Goal: Use online tool/utility: Utilize a website feature to perform a specific function

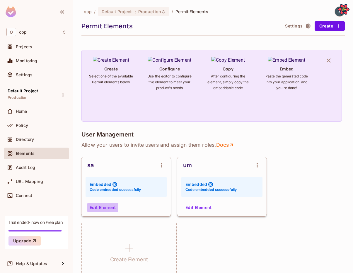
click at [93, 211] on button "Edit Element" at bounding box center [102, 207] width 31 height 9
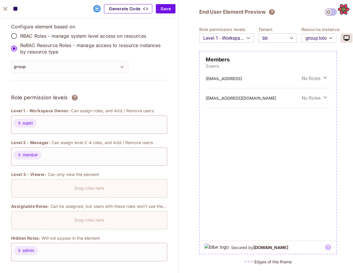
click at [140, 7] on button "Generate Code" at bounding box center [128, 8] width 48 height 9
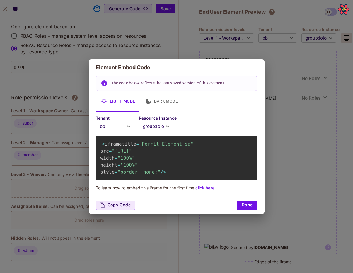
scroll to position [0, 73]
drag, startPoint x: 181, startPoint y: 159, endPoint x: 249, endPoint y: 159, distance: 67.9
click at [132, 154] on span ""http://localhost:3000/embed/sa?envId=32d40b8b1f374be6943da0e2e03049b9&darkMode…" at bounding box center [122, 151] width 20 height 6
copy span "resourceInstanceKey=lolo"
click at [213, 162] on div "< iframe title = "Permit Element sa" src = "http://localhost:3000/embed/sa?envI…" at bounding box center [177, 158] width 162 height 44
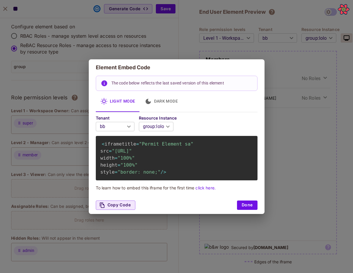
click at [279, 156] on div "Element Embed Code The code below reflects the last saved version of this eleme…" at bounding box center [176, 136] width 353 height 273
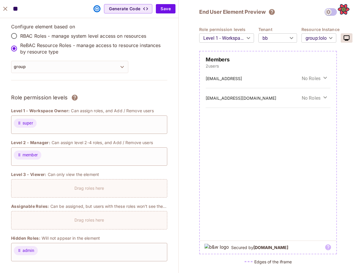
click at [324, 40] on body "O opp Projects Monitoring Settings Default Project Production Home Policy Direc…" at bounding box center [176, 136] width 353 height 273
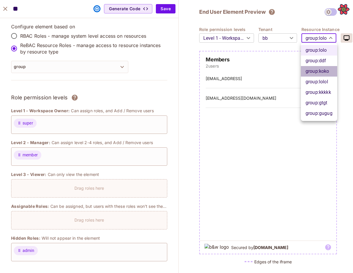
click at [316, 70] on li "group : koko" at bounding box center [319, 71] width 36 height 11
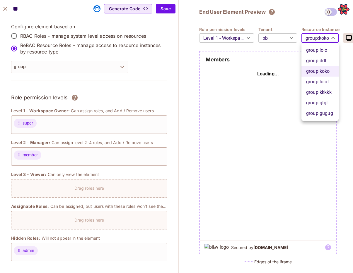
click at [323, 39] on body "O opp Projects Monitoring Settings Default Project Production Home Policy Direc…" at bounding box center [176, 136] width 353 height 273
click at [323, 46] on li "group : lolo" at bounding box center [319, 50] width 37 height 11
type input "****"
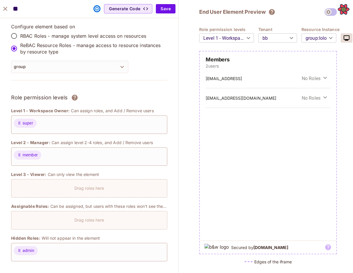
click at [286, 40] on body "O opp Projects Monitoring Settings Default Project Production Home Policy Direc…" at bounding box center [176, 136] width 353 height 273
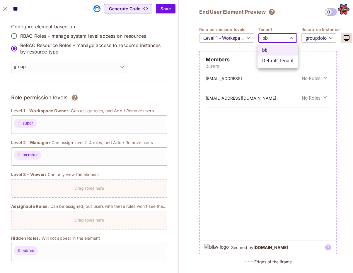
click at [280, 60] on li "Default Tenant" at bounding box center [277, 61] width 41 height 11
type input "*******"
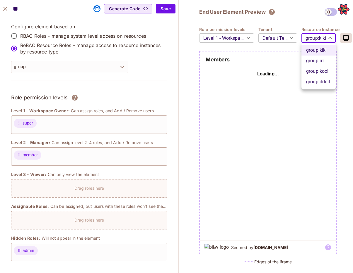
click at [324, 41] on body "O opp Projects Monitoring Settings Default Project Production Home Policy Direc…" at bounding box center [176, 136] width 353 height 273
click at [319, 62] on li "group : rrr" at bounding box center [318, 61] width 34 height 11
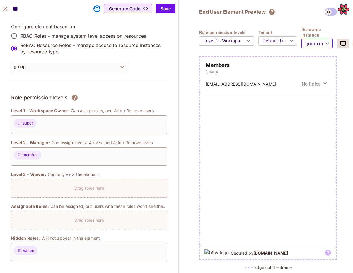
click at [323, 46] on body "O opp Projects Monitoring Settings Default Project Production Home Policy Direc…" at bounding box center [176, 136] width 353 height 273
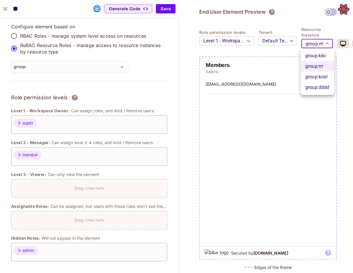
click at [319, 76] on li "group : kool" at bounding box center [317, 77] width 34 height 11
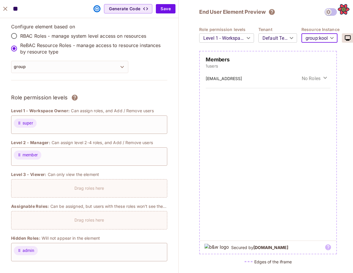
click at [297, 107] on div "kokok@klok.conm No Roles" at bounding box center [268, 155] width 136 height 172
click at [321, 40] on body "O opp Projects Monitoring Settings Default Project Production Home Policy Direc…" at bounding box center [176, 136] width 353 height 273
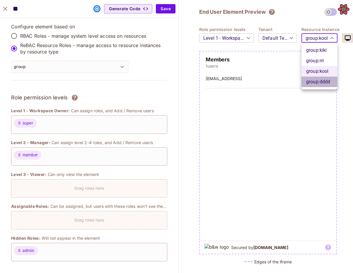
click at [318, 80] on li "group : dddd" at bounding box center [319, 82] width 36 height 11
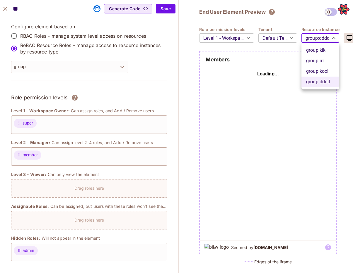
click at [321, 39] on body "O opp Projects Monitoring Settings Default Project Production Home Policy Direc…" at bounding box center [176, 136] width 353 height 273
click at [318, 57] on li "group : rrr" at bounding box center [320, 61] width 38 height 11
type input "***"
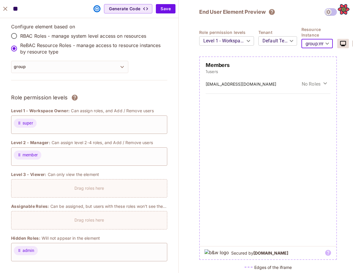
click at [277, 40] on body "O opp Projects Monitoring Settings Default Project Production Home Policy Direc…" at bounding box center [176, 136] width 353 height 273
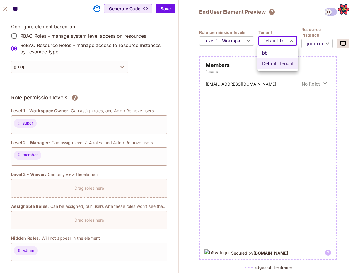
click at [277, 40] on div at bounding box center [176, 136] width 353 height 273
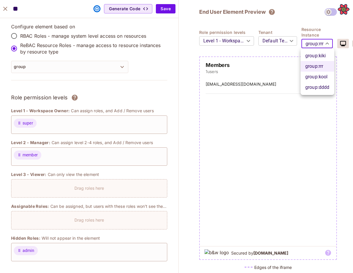
click at [316, 45] on body "O opp Projects Monitoring Settings Default Project Production Home Policy Direc…" at bounding box center [176, 136] width 353 height 273
click at [317, 67] on li "group : rrr" at bounding box center [317, 66] width 34 height 11
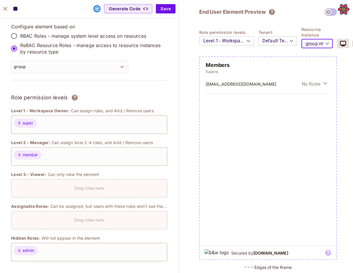
click at [276, 40] on body "O opp Projects Monitoring Settings Default Project Production Home Policy Direc…" at bounding box center [176, 136] width 353 height 273
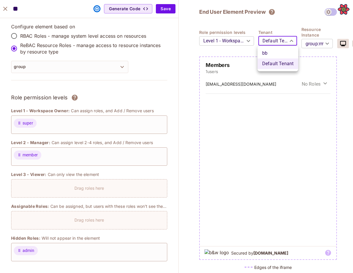
click at [275, 52] on li "bb" at bounding box center [277, 53] width 41 height 11
type input "**"
type input "****"
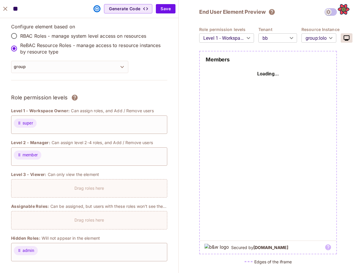
click at [297, 41] on div "Tenant bb ** ​" at bounding box center [279, 35] width 43 height 16
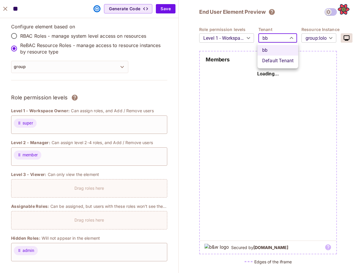
click at [286, 38] on body "O opp Projects Monitoring Settings Default Project Production Home Policy Direc…" at bounding box center [176, 136] width 353 height 273
click at [279, 63] on li "Default Tenant" at bounding box center [277, 61] width 41 height 11
type input "*******"
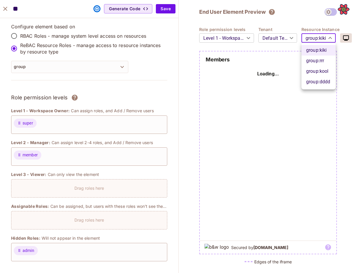
click at [312, 43] on body "O opp Projects Monitoring Settings Default Project Production Home Policy Direc…" at bounding box center [176, 136] width 353 height 273
click at [315, 72] on li "group : kool" at bounding box center [318, 71] width 34 height 11
type input "****"
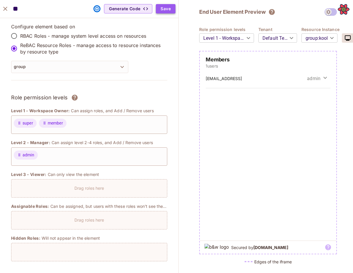
click at [166, 11] on button "Save" at bounding box center [166, 8] width 20 height 9
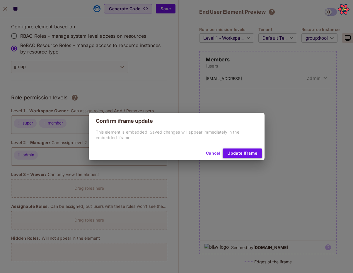
click at [243, 153] on button "Update Iframe" at bounding box center [241, 153] width 39 height 9
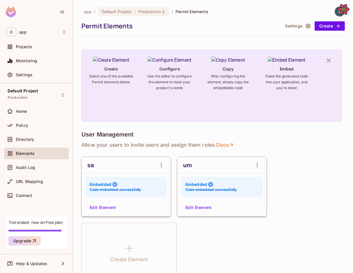
click at [318, 151] on div "User Management Allow your users to invite users and assign them roles . Docs s…" at bounding box center [212, 206] width 263 height 151
click at [112, 207] on button "Edit Element" at bounding box center [102, 207] width 31 height 9
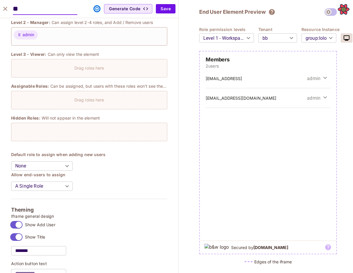
scroll to position [150, 0]
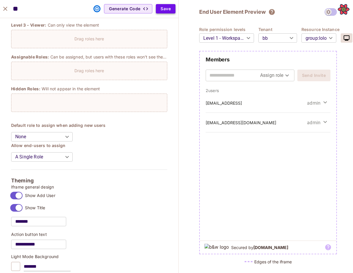
click at [168, 9] on button "Save" at bounding box center [166, 8] width 20 height 9
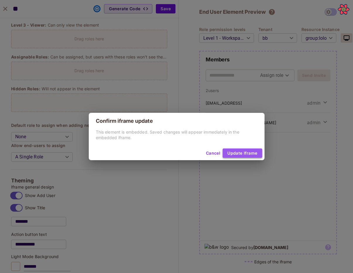
click at [245, 155] on button "Update Iframe" at bounding box center [241, 153] width 39 height 9
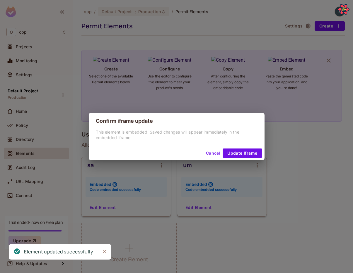
scroll to position [141, 0]
